Goal: Task Accomplishment & Management: Manage account settings

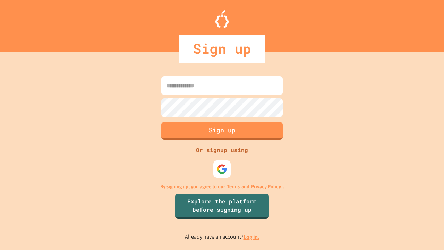
click at [252, 237] on link "Log in." at bounding box center [251, 236] width 16 height 7
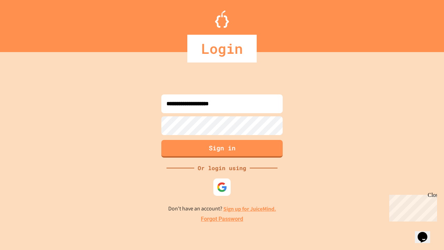
type input "**********"
